Goal: Information Seeking & Learning: Learn about a topic

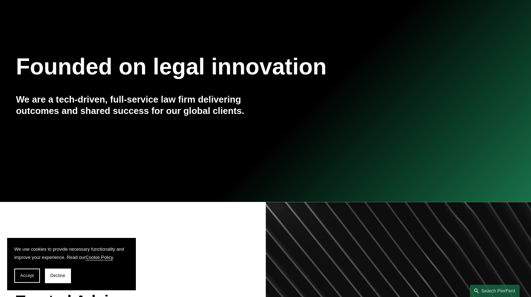
scroll to position [71, 0]
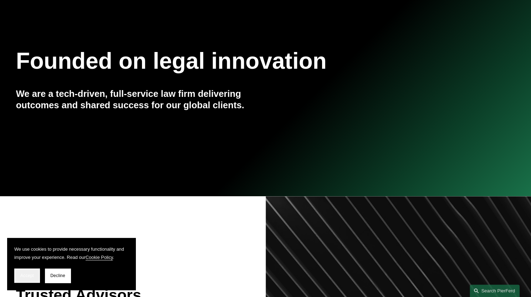
click at [31, 277] on span "Accept" at bounding box center [27, 275] width 14 height 5
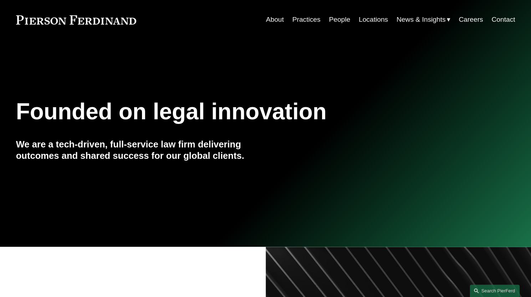
scroll to position [0, 0]
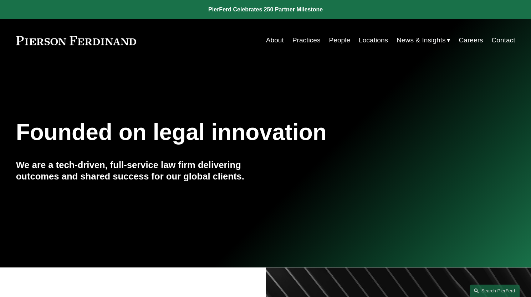
click at [0, 0] on span "News" at bounding box center [0, 0] width 0 height 0
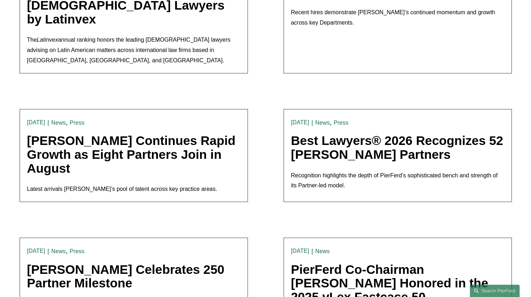
scroll to position [321, 0]
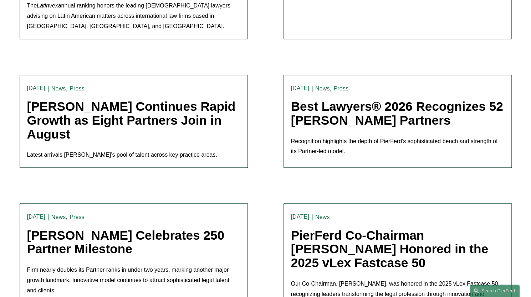
drag, startPoint x: 216, startPoint y: 256, endPoint x: 217, endPoint y: 248, distance: 7.9
click at [216, 265] on p "Firm nearly doubles its Partner ranks in under two years, marking another major…" at bounding box center [133, 280] width 213 height 31
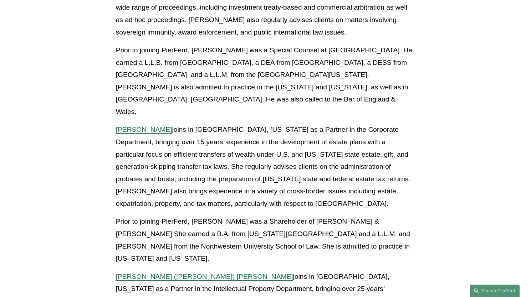
scroll to position [214, 0]
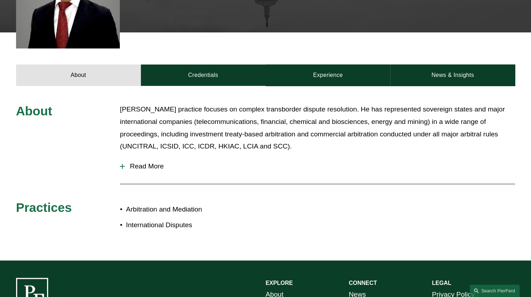
scroll to position [249, 0]
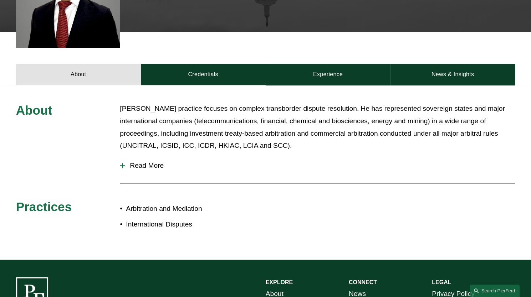
click at [142, 164] on span "Read More" at bounding box center [320, 166] width 390 height 8
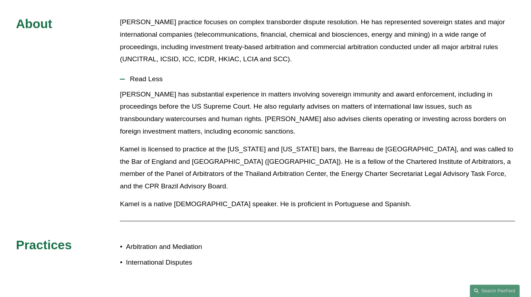
scroll to position [285, 0]
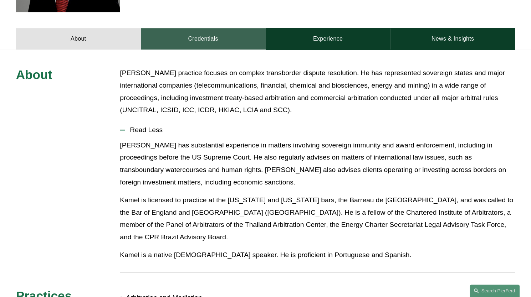
click at [203, 40] on link "Credentials" at bounding box center [203, 38] width 125 height 21
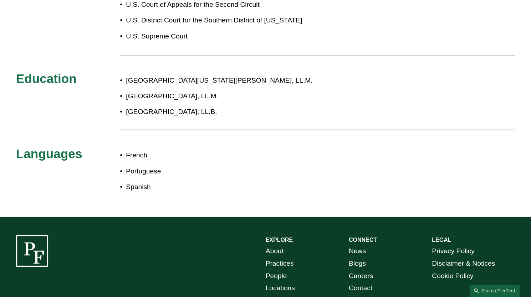
scroll to position [284, 0]
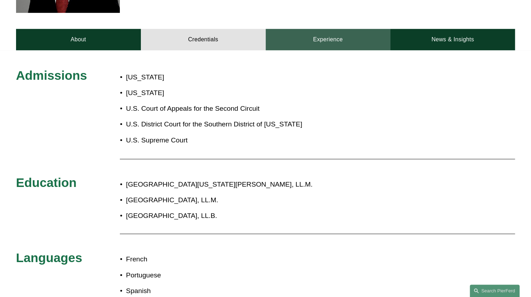
click at [332, 41] on link "Experience" at bounding box center [328, 39] width 125 height 21
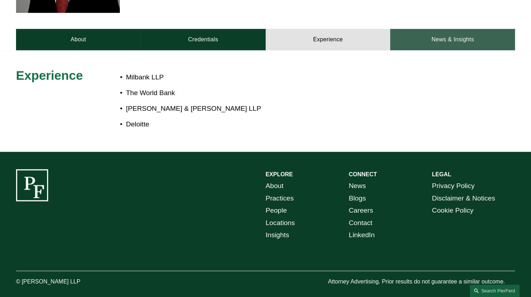
click at [451, 37] on link "News & Insights" at bounding box center [452, 39] width 125 height 21
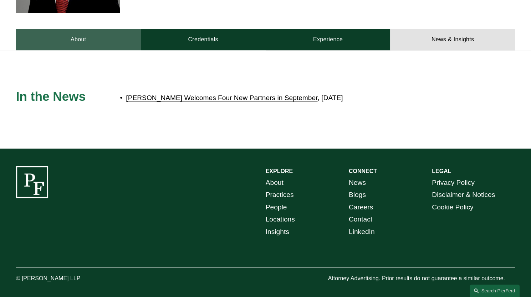
click at [110, 35] on link "About" at bounding box center [78, 39] width 125 height 21
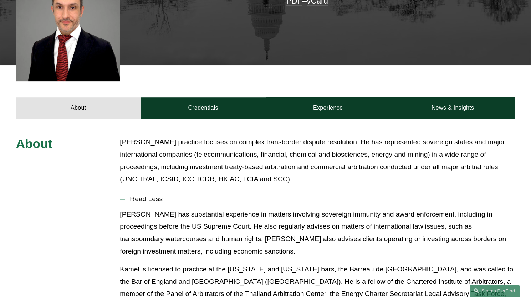
scroll to position [106, 0]
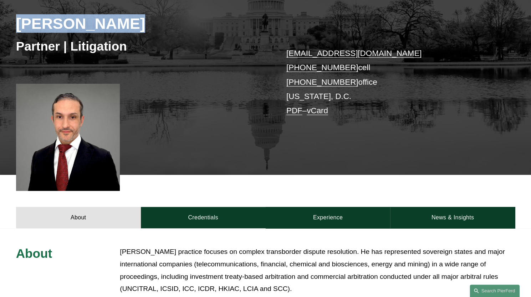
drag, startPoint x: 15, startPoint y: 24, endPoint x: 110, endPoint y: 14, distance: 96.0
click at [132, 15] on div "Kamel Aitelaj Partner | Litigation kamel.aitelaj@pierferd.com +1.301.775.3657 c…" at bounding box center [265, 73] width 531 height 204
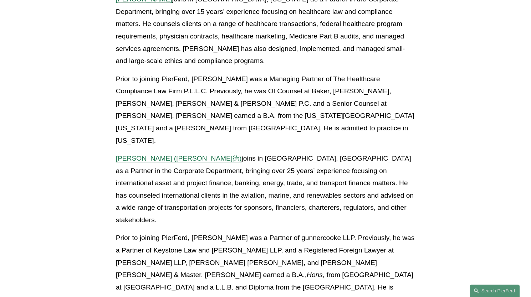
scroll to position [891, 0]
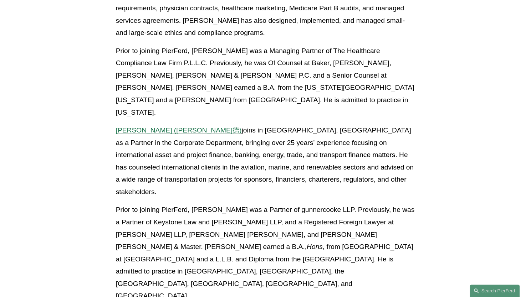
drag, startPoint x: 388, startPoint y: 277, endPoint x: 373, endPoint y: 267, distance: 18.6
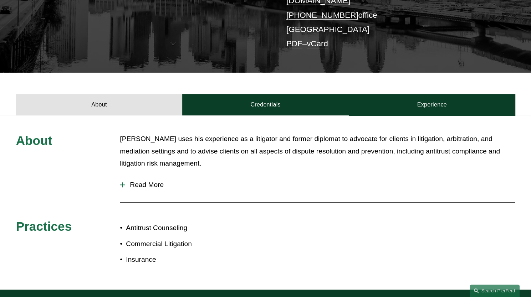
scroll to position [178, 0]
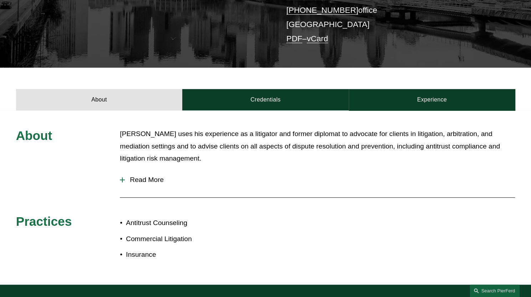
click at [125, 177] on div at bounding box center [122, 179] width 5 height 5
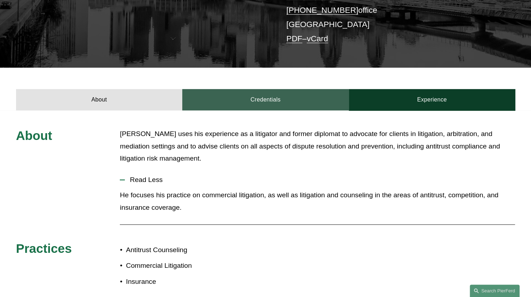
click at [242, 97] on link "Credentials" at bounding box center [265, 99] width 166 height 21
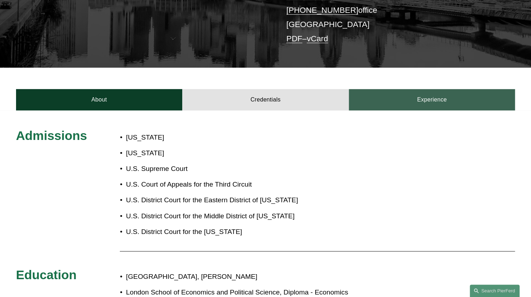
click at [432, 91] on link "Experience" at bounding box center [432, 99] width 166 height 21
